Goal: Task Accomplishment & Management: Use online tool/utility

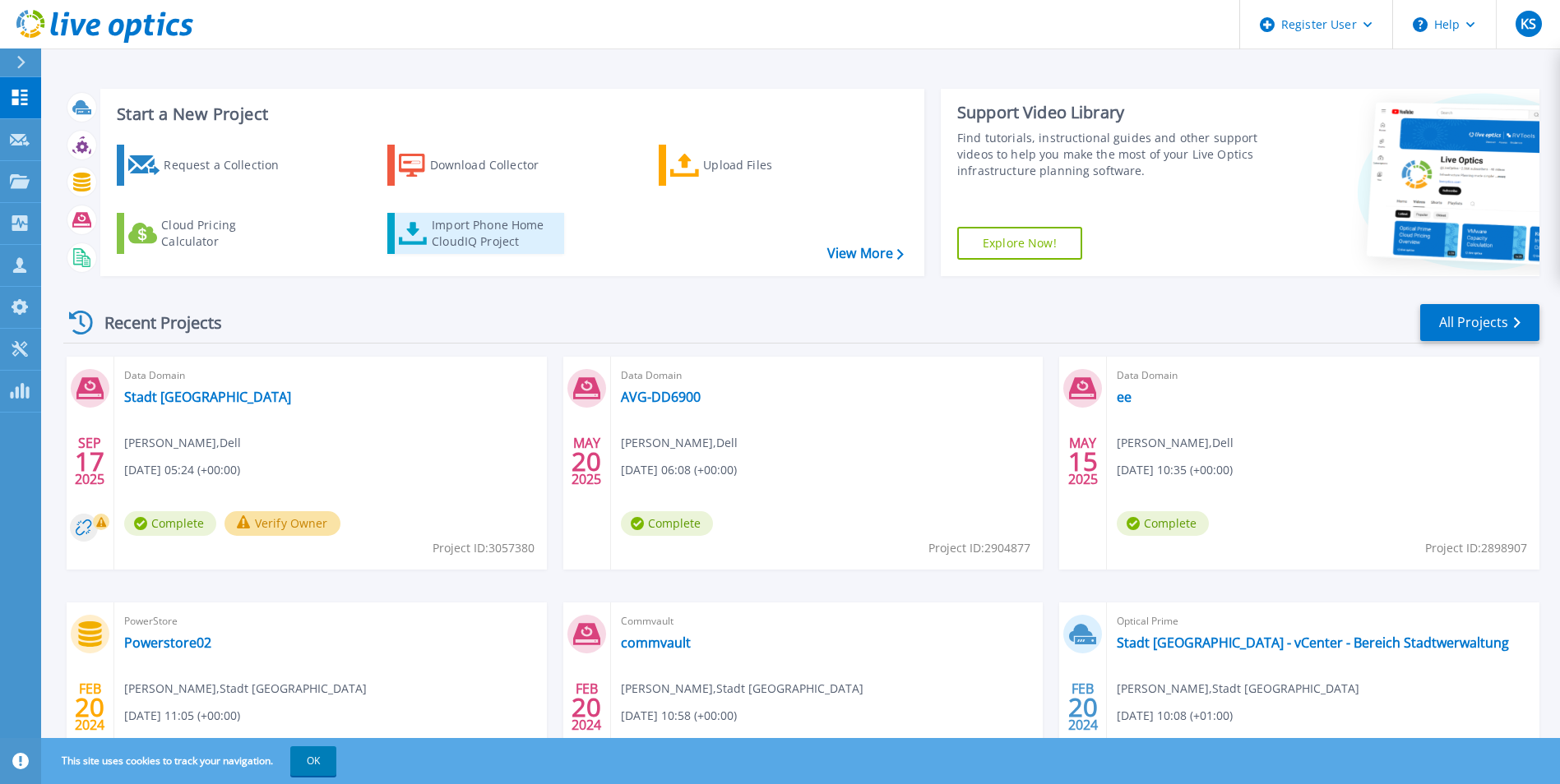
click at [486, 231] on div "Import Phone Home CloudIQ Project" at bounding box center [495, 233] width 128 height 32
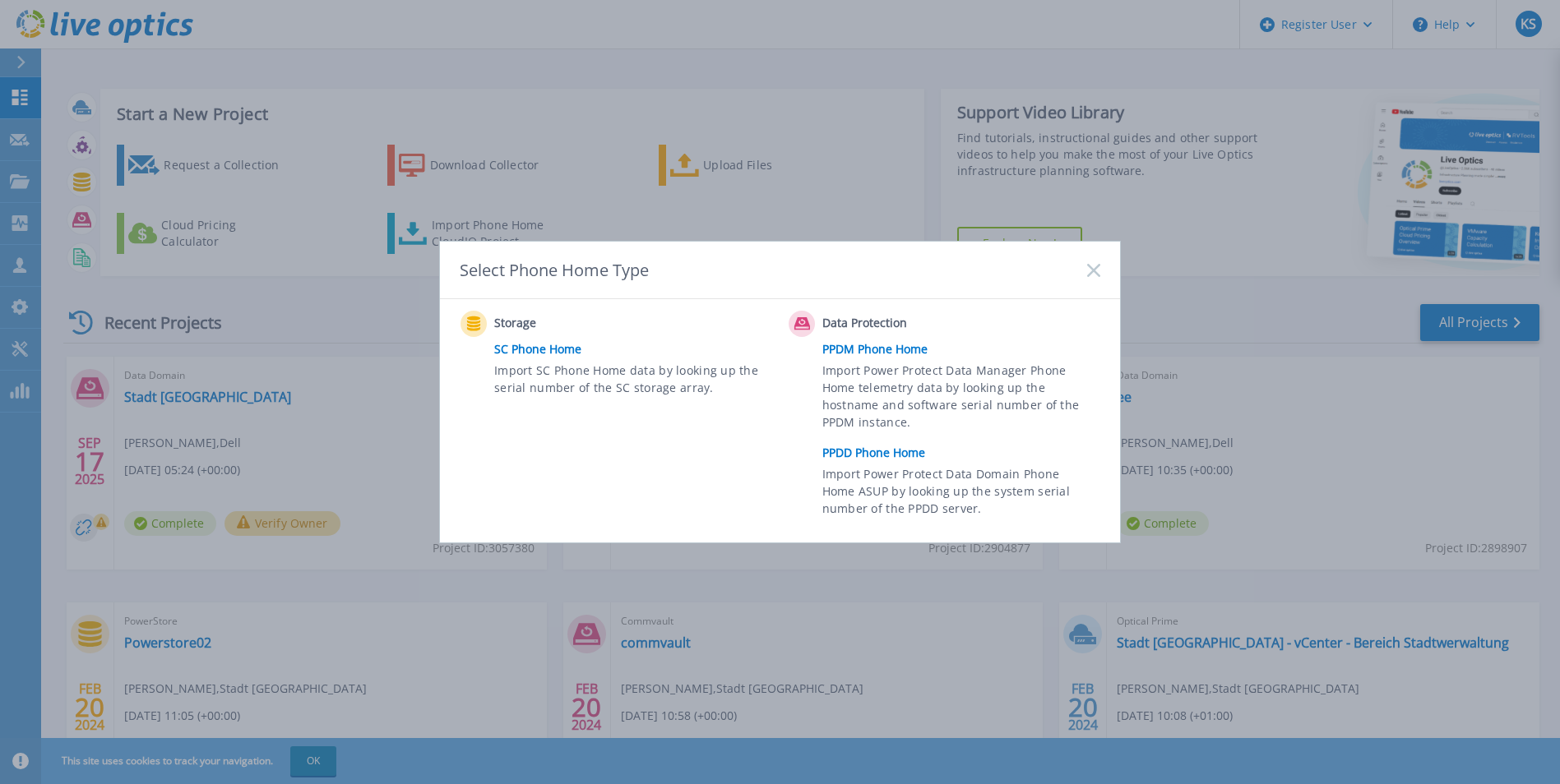
click at [862, 349] on link "PPDM Phone Home" at bounding box center [964, 349] width 286 height 25
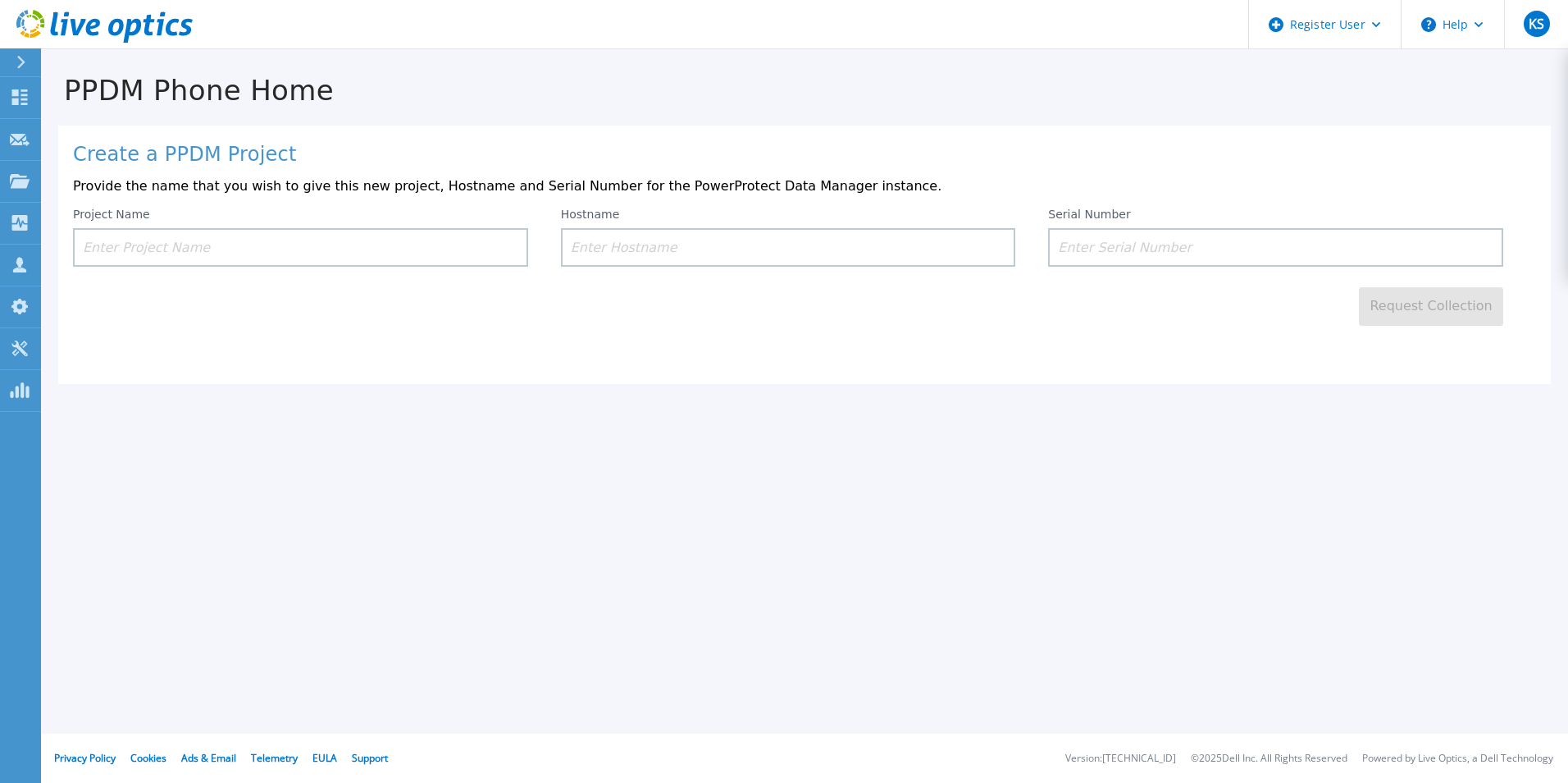
click at [412, 263] on input at bounding box center [300, 247] width 455 height 38
click at [406, 242] on input at bounding box center [300, 247] width 455 height 38
click at [1161, 250] on input at bounding box center [1276, 247] width 455 height 38
click at [1075, 242] on input at bounding box center [1276, 247] width 455 height 38
paste input "CRK00233102211"
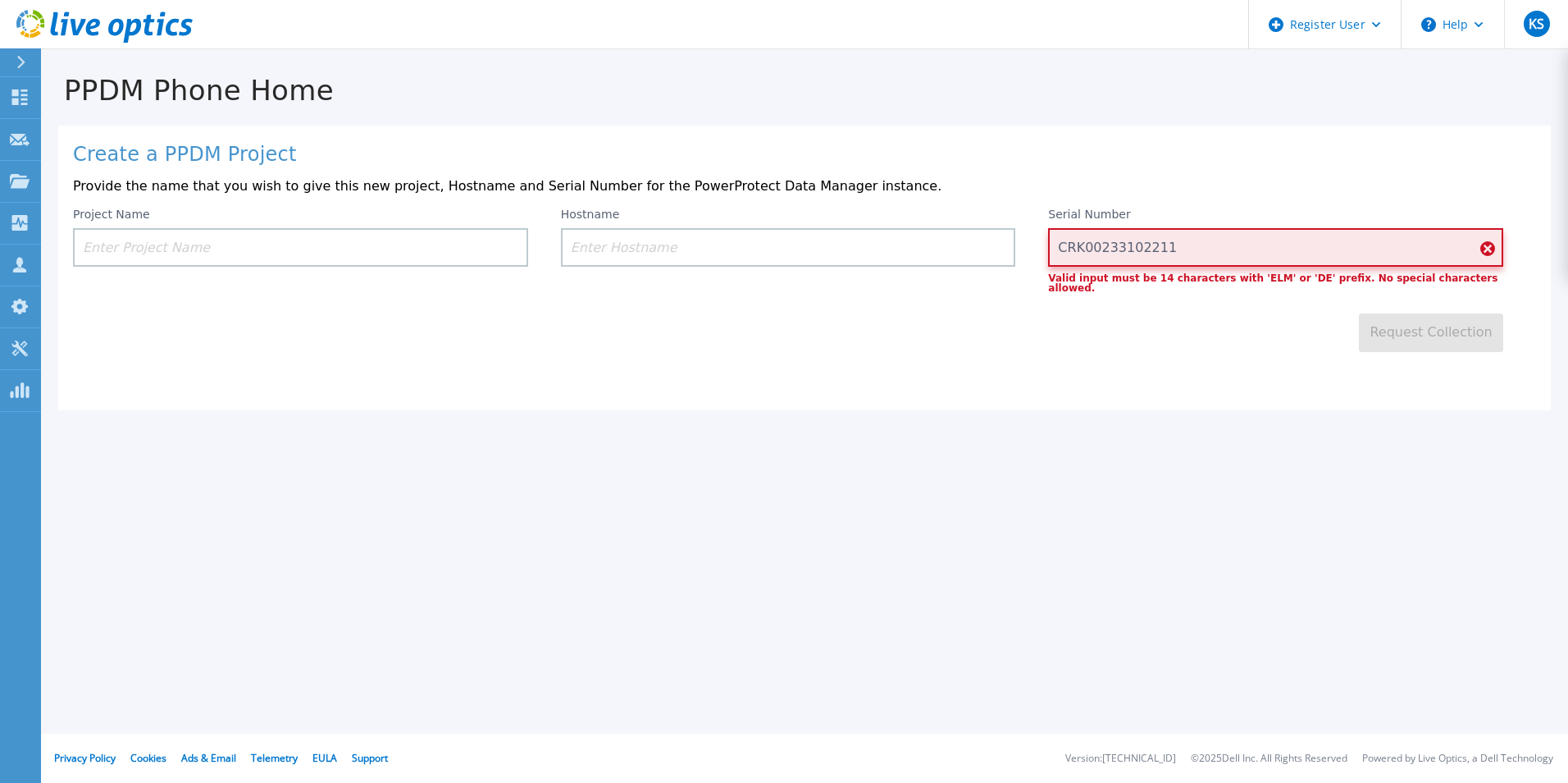
drag, startPoint x: 1165, startPoint y: 247, endPoint x: 1027, endPoint y: 256, distance: 138.3
click at [1027, 256] on div "Project Name Hostname Serial Number CRK00233102211 Valid input must be 14 chara…" at bounding box center [804, 250] width 1463 height 85
paste input "45106837"
type input "CRK00245106837"
click at [1156, 364] on div "Create a PPDM Project Provide the name that you wish to give this new project, …" at bounding box center [804, 268] width 1492 height 285
